Goal: Task Accomplishment & Management: Manage account settings

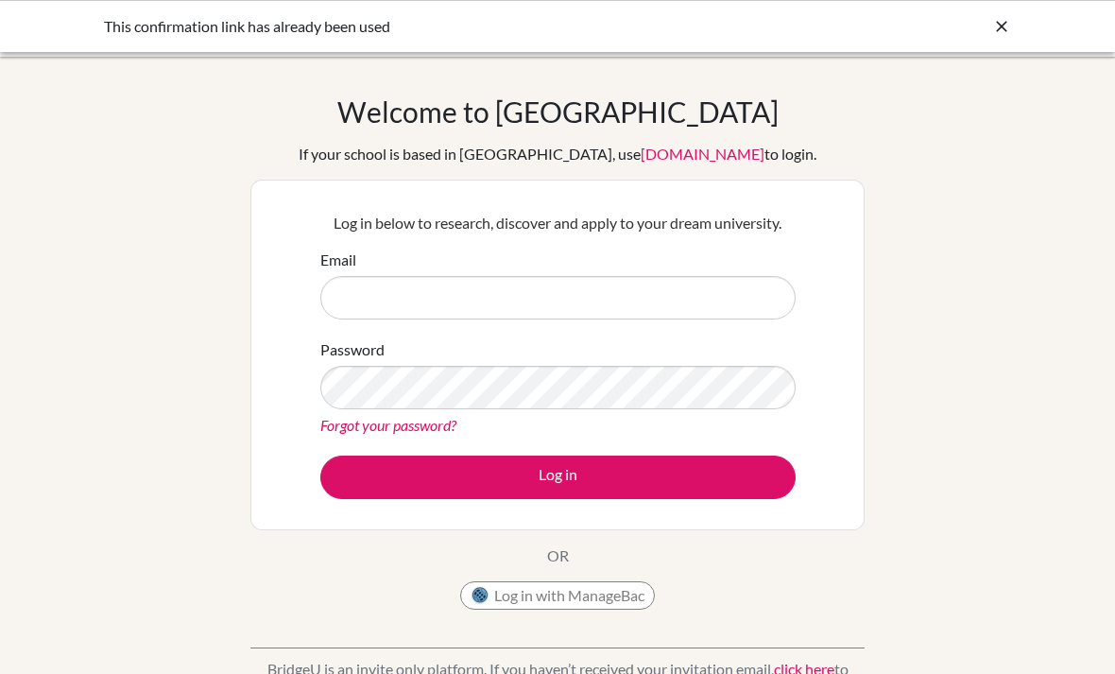
scroll to position [160, 0]
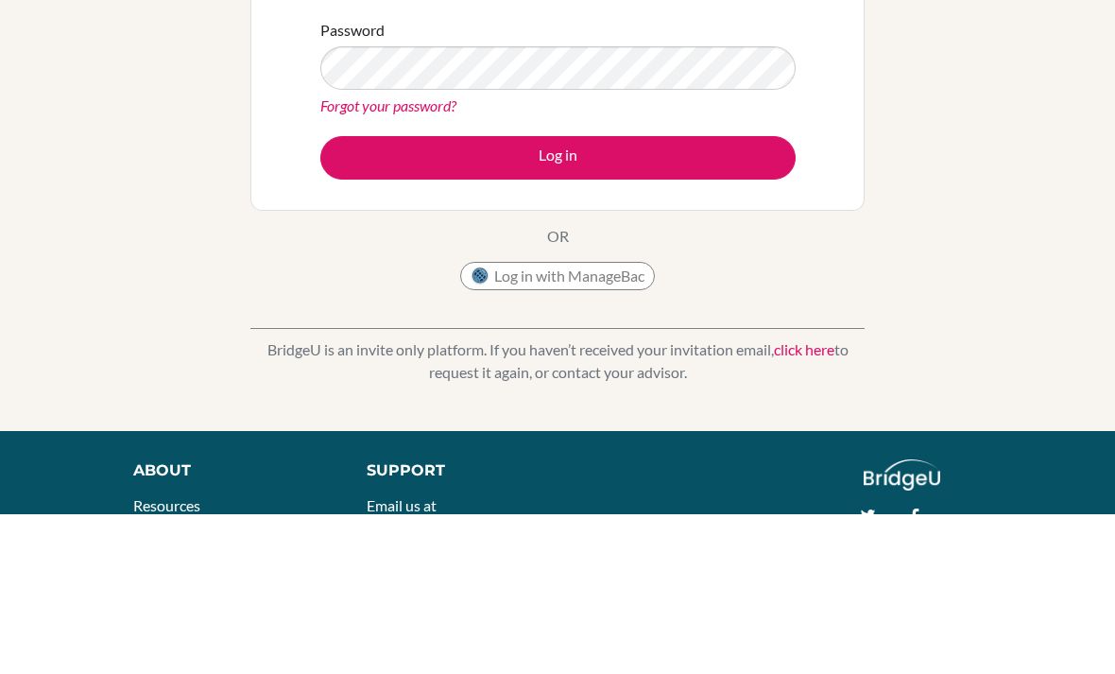
type input "[EMAIL_ADDRESS][DOMAIN_NAME]"
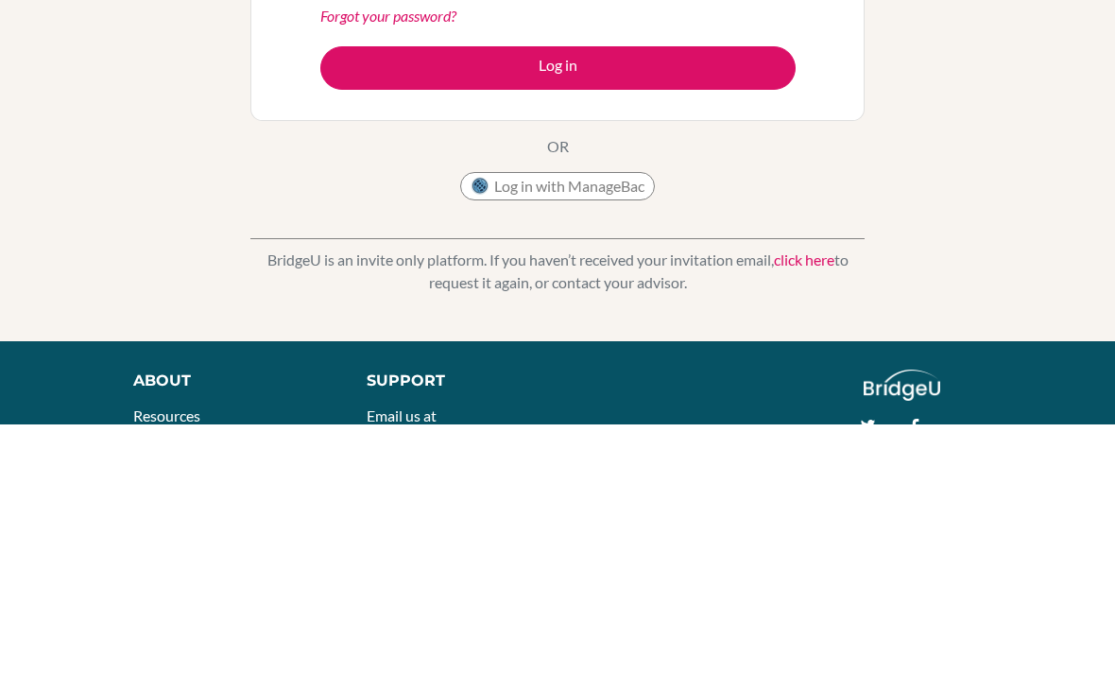
click at [355, 296] on button "Log in" at bounding box center [557, 317] width 475 height 43
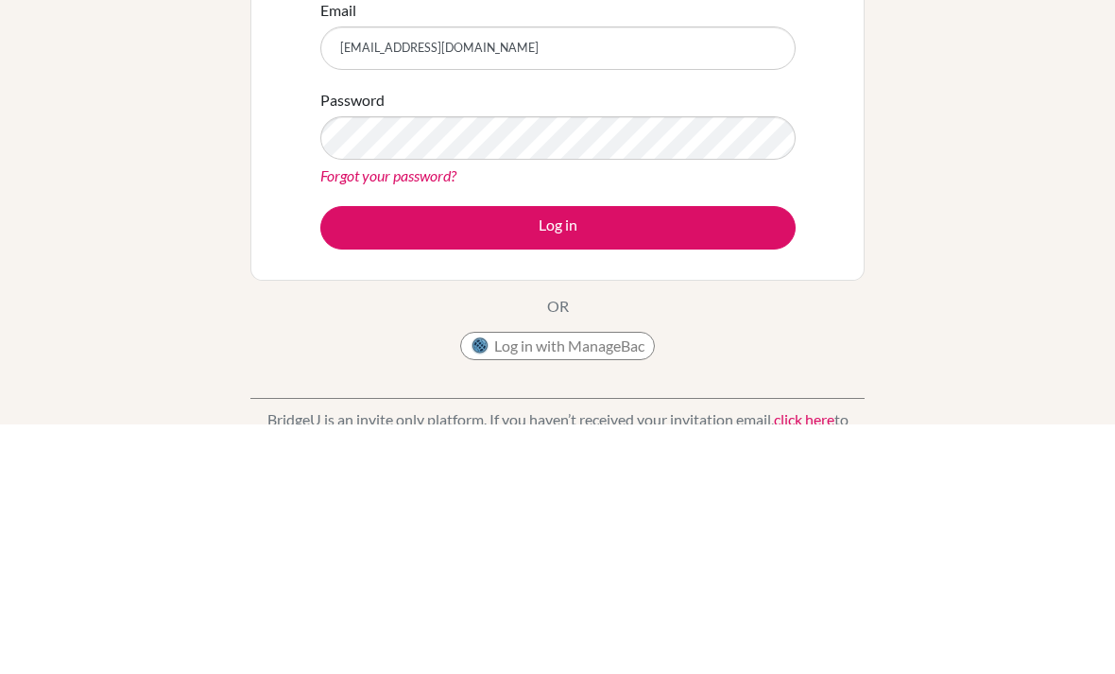
click at [760, 456] on button "Log in" at bounding box center [557, 477] width 475 height 43
click at [725, 456] on button "Log in" at bounding box center [557, 477] width 475 height 43
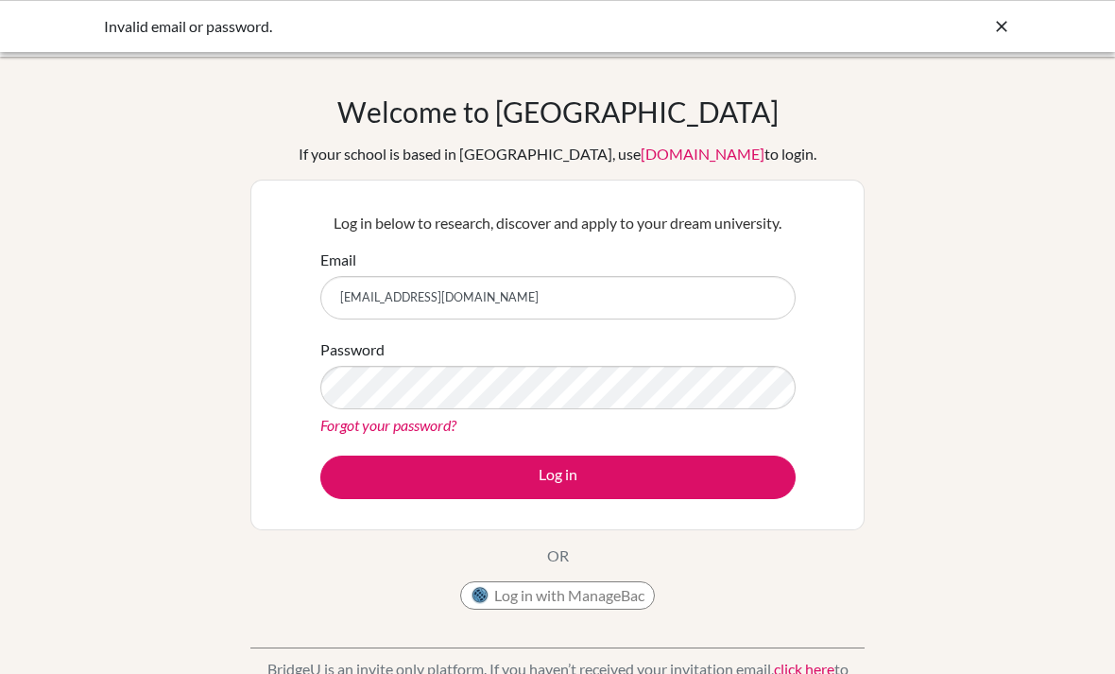
click at [429, 429] on link "Forgot your password?" at bounding box center [388, 425] width 136 height 18
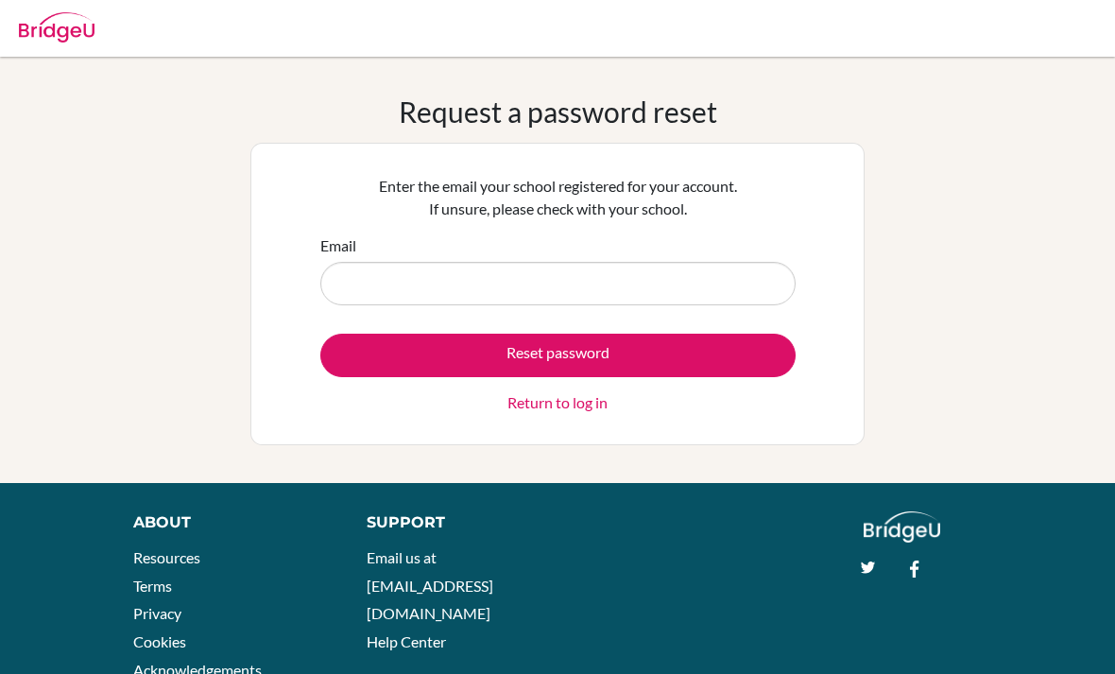
click at [668, 286] on input "Email" at bounding box center [557, 283] width 475 height 43
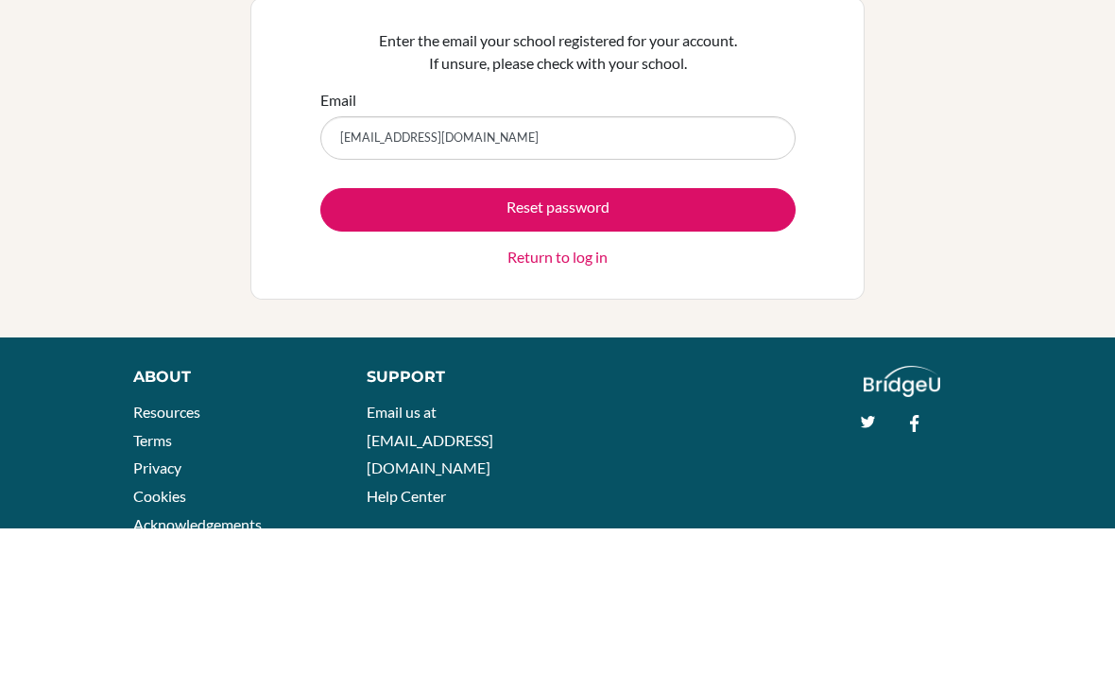
type input "[EMAIL_ADDRESS][DOMAIN_NAME]"
click at [366, 334] on button "Reset password" at bounding box center [557, 355] width 475 height 43
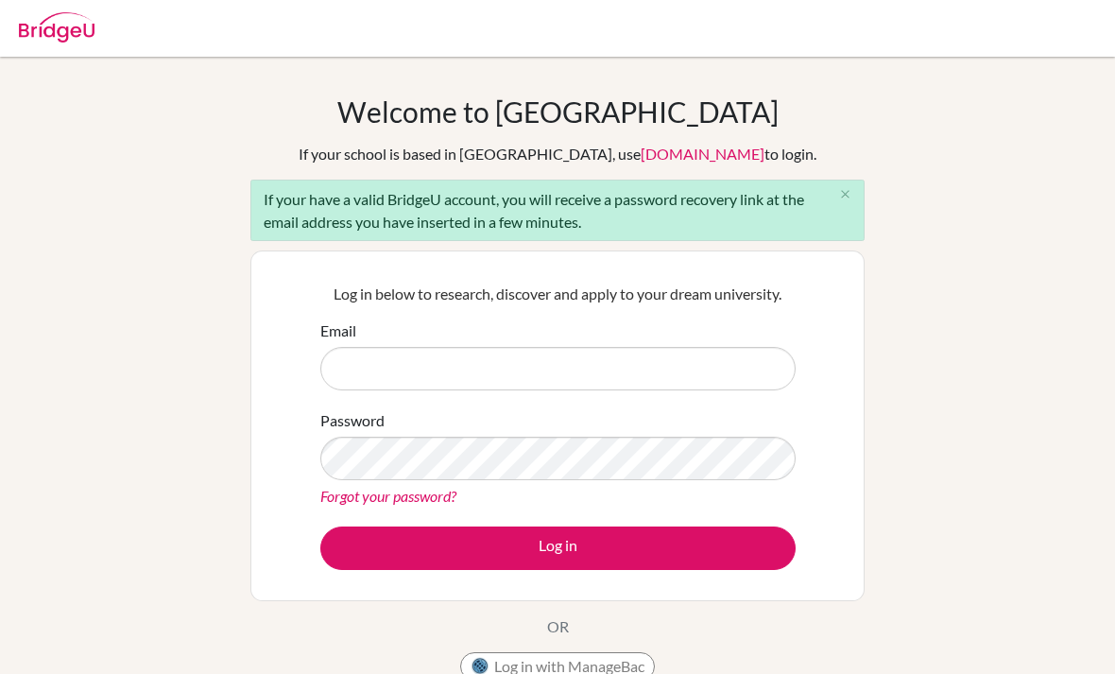
scroll to position [4, 0]
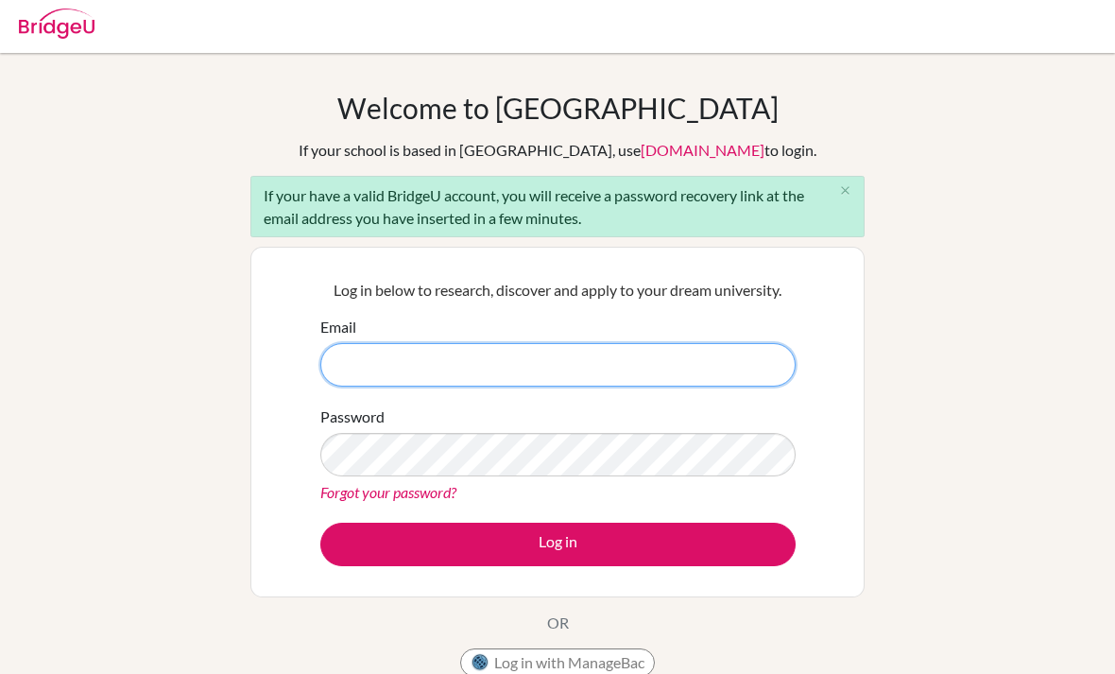
click at [642, 359] on input "Email" at bounding box center [557, 364] width 475 height 43
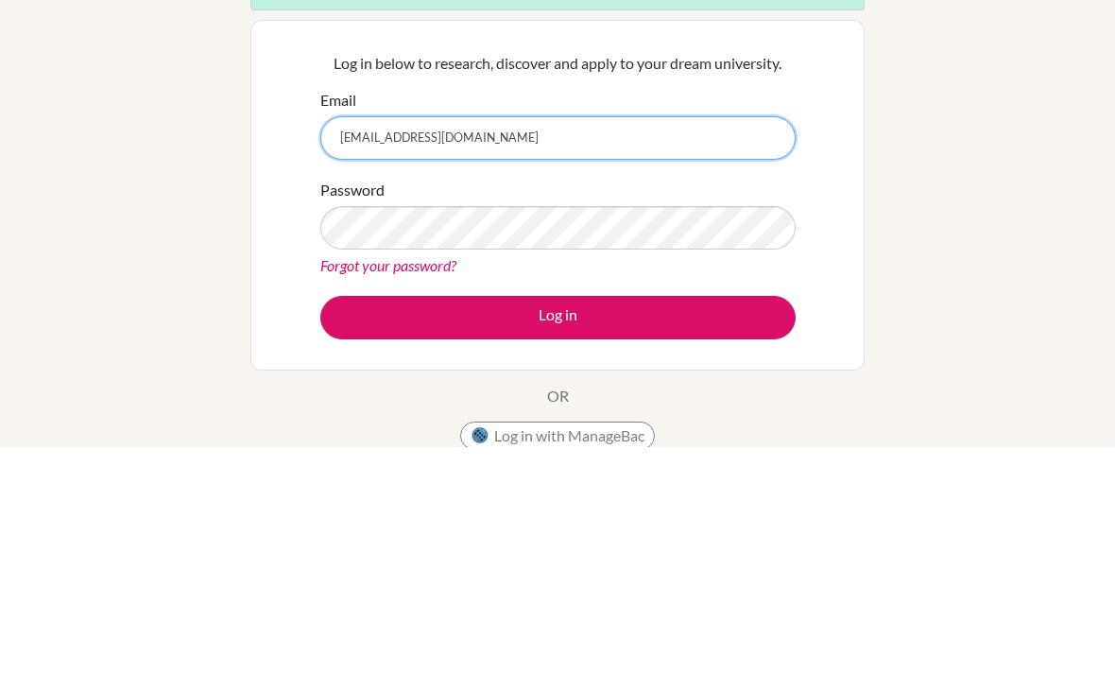
type input "[EMAIL_ADDRESS][DOMAIN_NAME]"
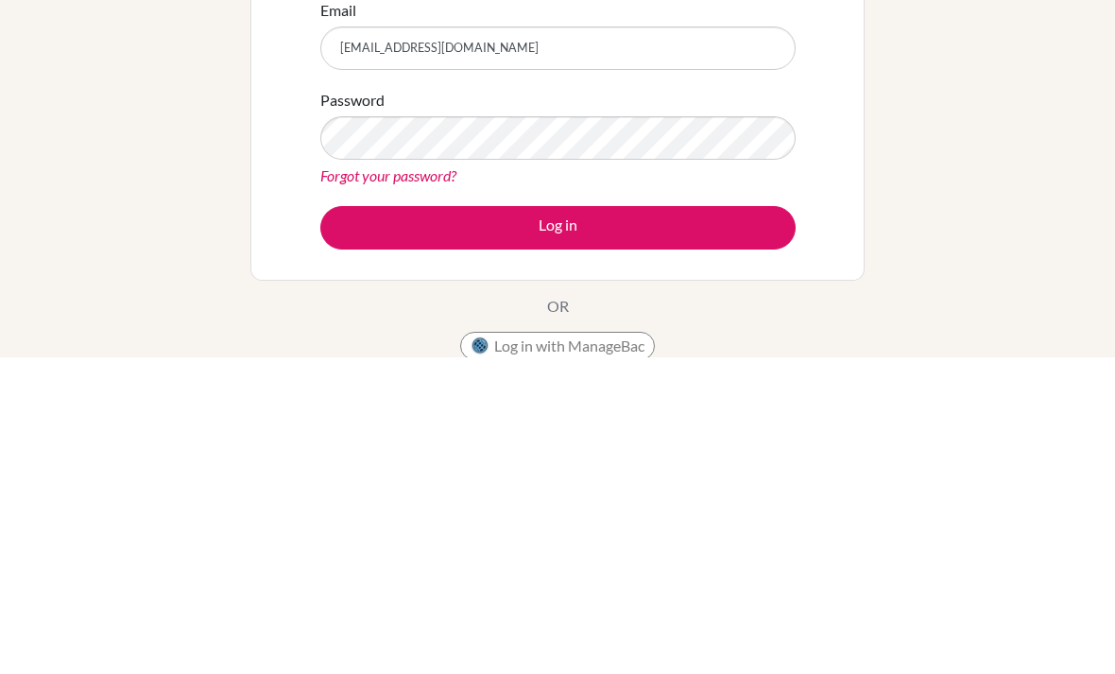
click at [727, 523] on button "Log in" at bounding box center [557, 544] width 475 height 43
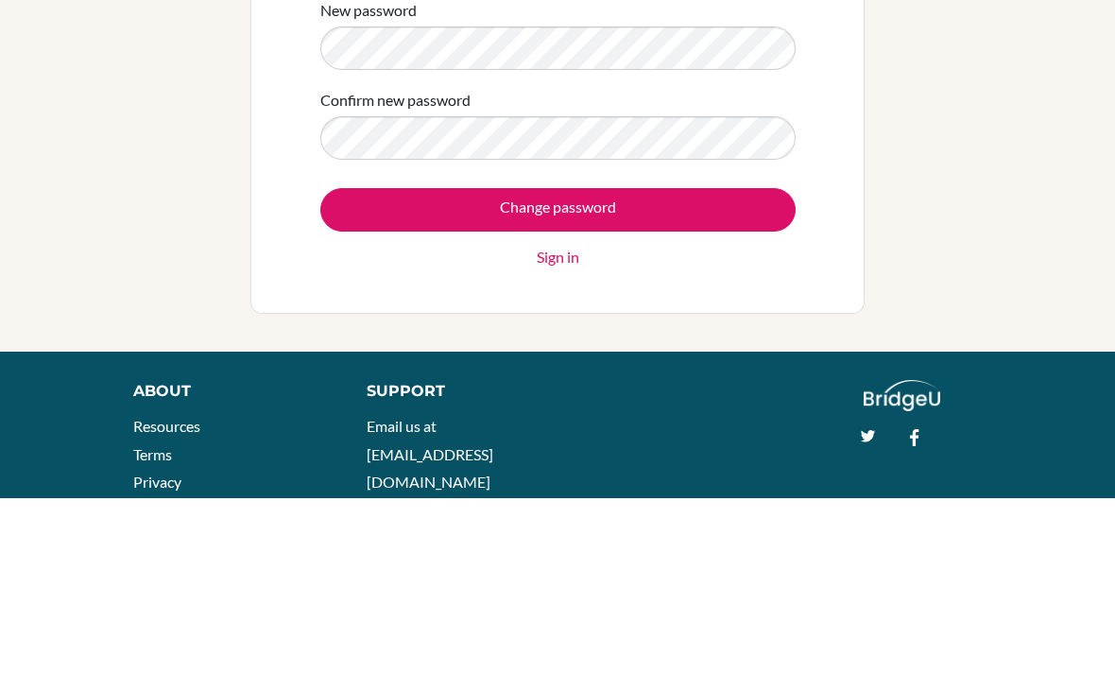
click at [734, 364] on input "Change password" at bounding box center [557, 385] width 475 height 43
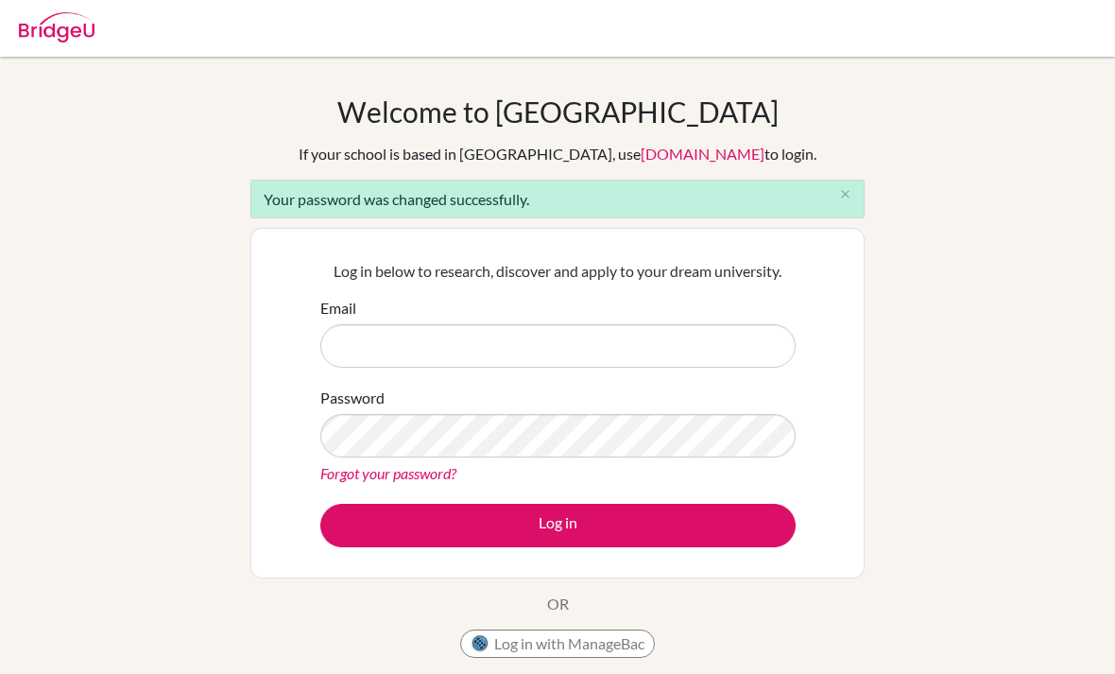
click at [756, 337] on input "Email" at bounding box center [557, 345] width 475 height 43
